Goal: Information Seeking & Learning: Learn about a topic

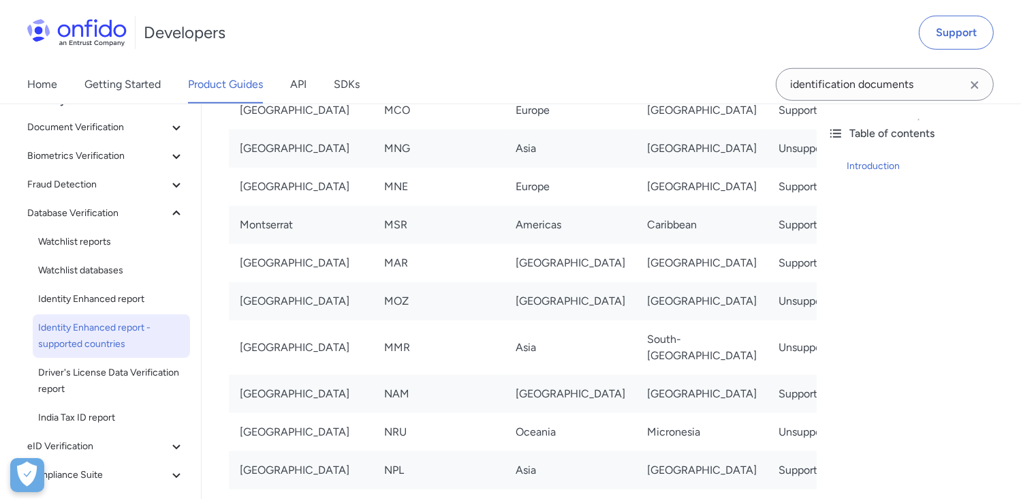
scroll to position [68, 0]
click at [128, 296] on span "Identity Enhanced report" at bounding box center [111, 298] width 146 height 16
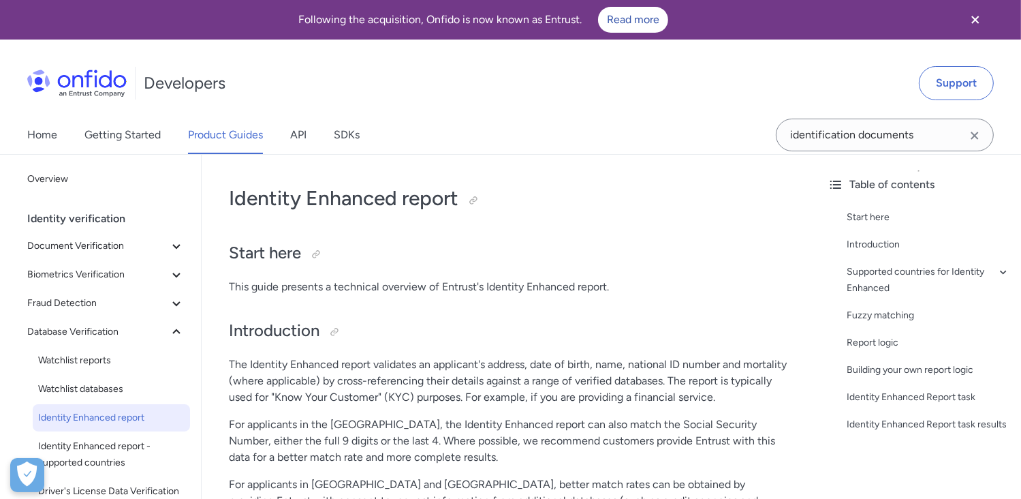
click at [91, 220] on div "Identity verification" at bounding box center [111, 218] width 168 height 27
click at [104, 249] on span "Document Verification" at bounding box center [97, 246] width 141 height 16
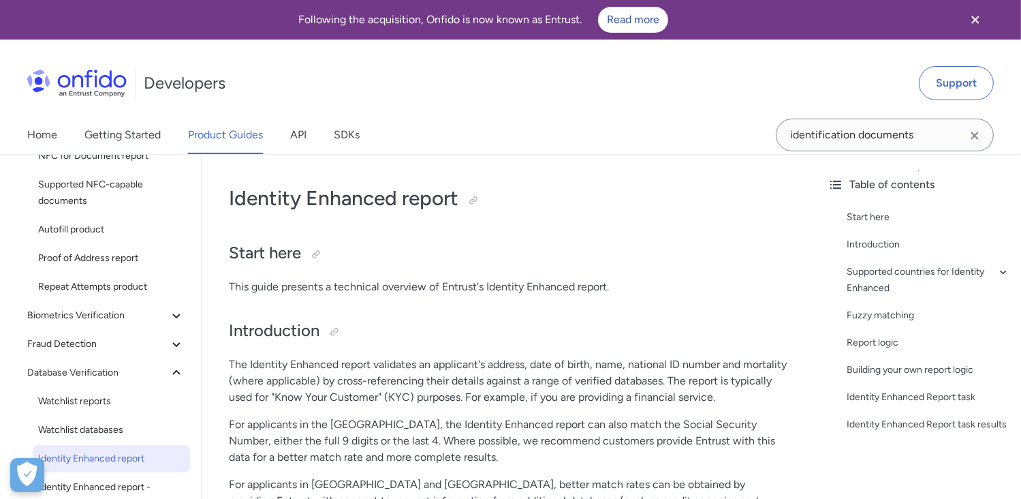
scroll to position [147, 0]
click at [168, 313] on icon at bounding box center [176, 315] width 16 height 16
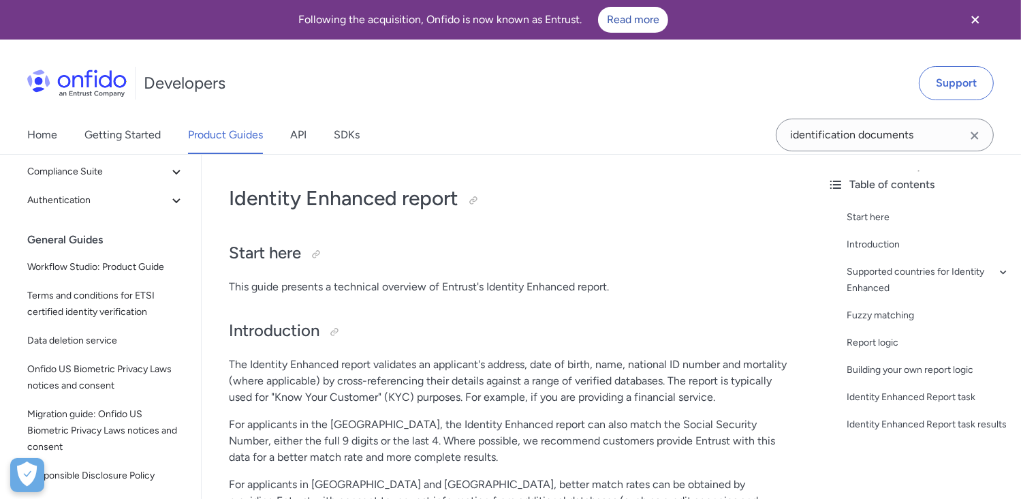
scroll to position [673, 0]
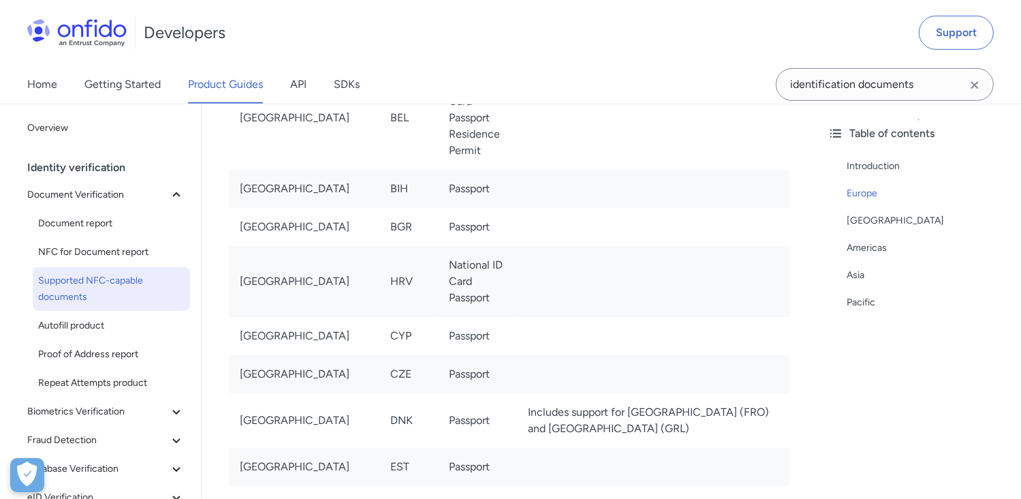
scroll to position [529, 0]
